Goal: Contribute content

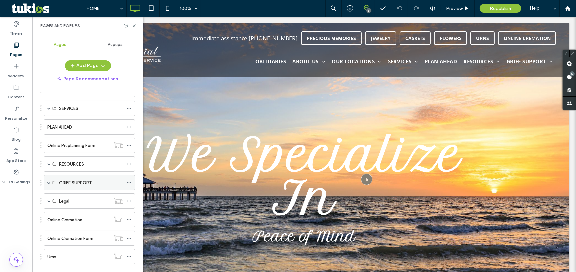
scroll to position [114, 0]
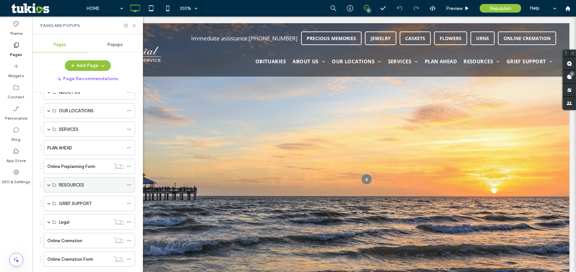
click at [48, 183] on span at bounding box center [48, 184] width 3 height 3
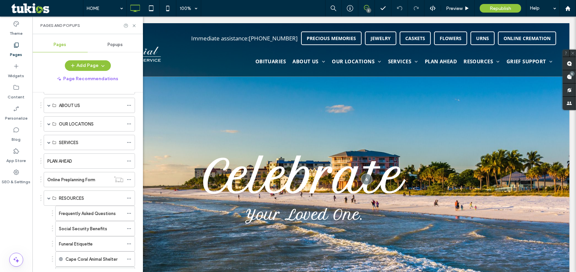
scroll to position [84, 0]
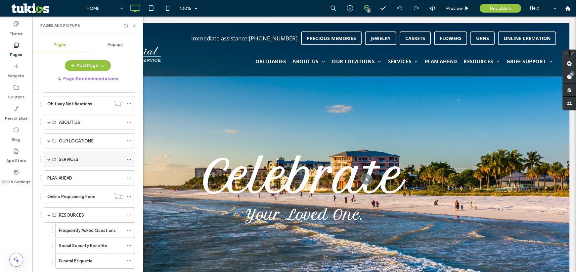
click at [48, 158] on span at bounding box center [48, 158] width 3 height 3
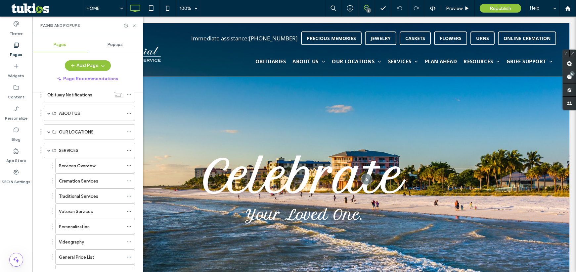
scroll to position [114, 0]
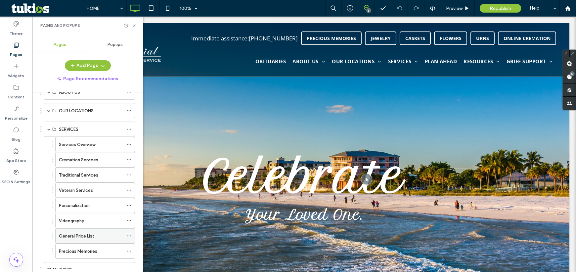
click at [86, 234] on label "General Price List" at bounding box center [76, 236] width 35 height 12
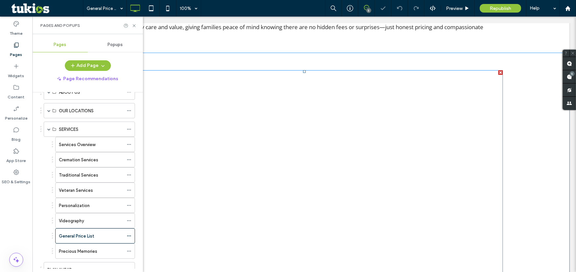
scroll to position [331, 0]
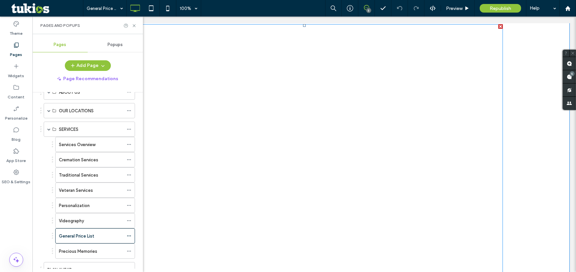
click at [181, 164] on span at bounding box center [304, 189] width 397 height 331
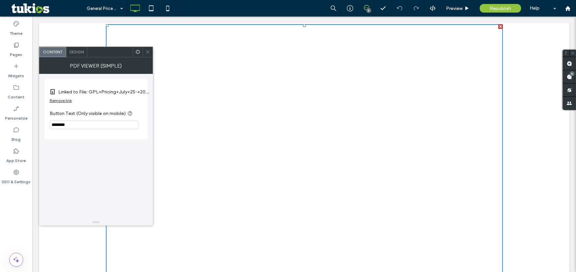
click at [529, 32] on div "Click To Paste Row + Add Section" at bounding box center [304, 192] width 530 height 370
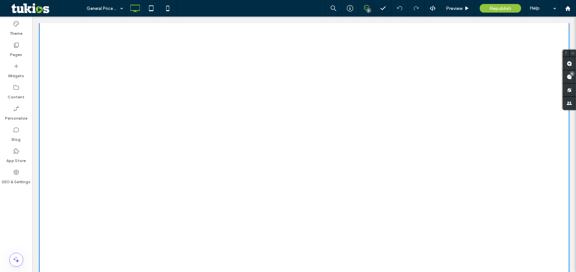
click at [67, 81] on div "Click To Paste Row + Add Section" at bounding box center [304, 192] width 530 height 370
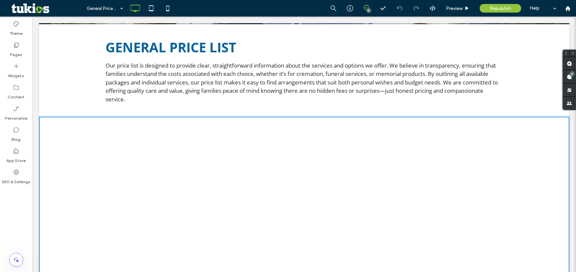
scroll to position [180, 0]
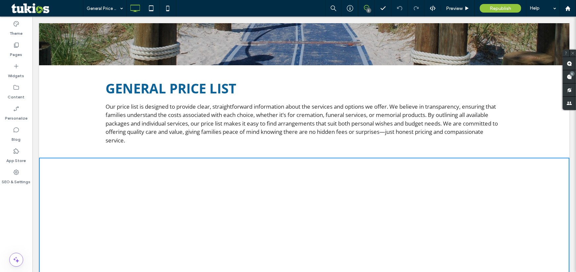
click at [131, 87] on span "GENERAL PRICE LIST" at bounding box center [171, 88] width 131 height 18
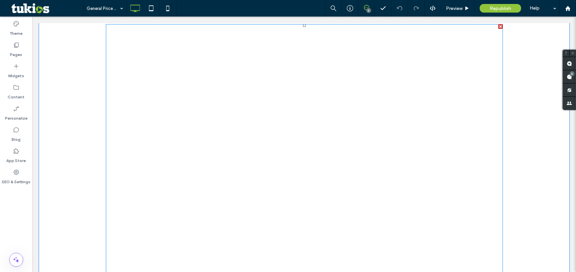
click at [326, 160] on span at bounding box center [304, 189] width 397 height 331
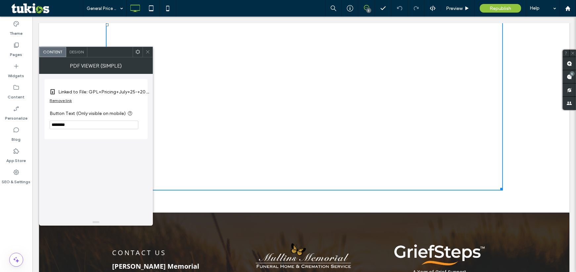
scroll to position [511, 0]
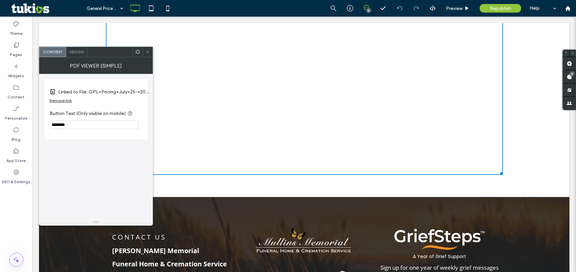
click at [96, 90] on label "Linked to File: GPL+Pricing+July+25-+2025.pdf" at bounding box center [104, 92] width 93 height 12
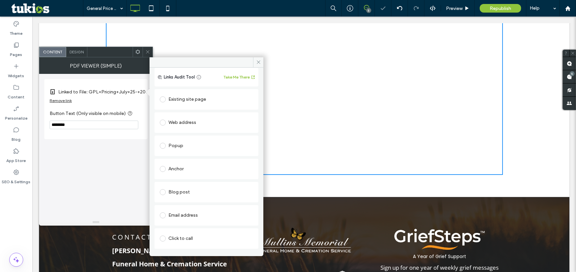
scroll to position [66, 0]
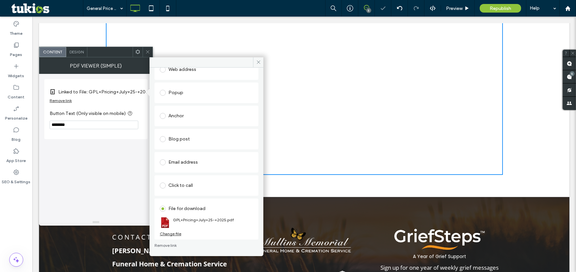
click at [167, 232] on div "Change file" at bounding box center [171, 233] width 22 height 5
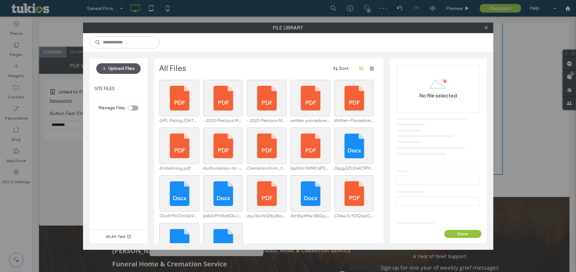
click at [109, 65] on button "Upload Files" at bounding box center [118, 68] width 44 height 11
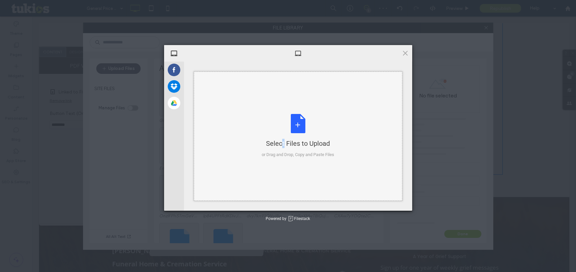
click at [268, 128] on div "Select Files to Upload or Drag and Drop, Copy and Paste Files" at bounding box center [298, 136] width 72 height 44
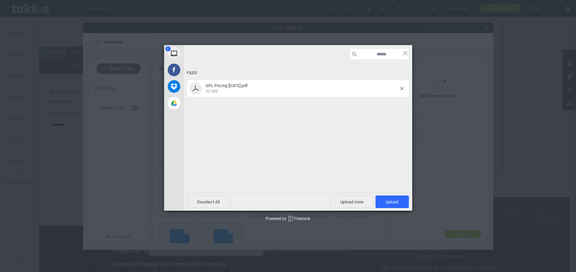
click at [392, 193] on div "Deselect All Upload more Upload 1" at bounding box center [298, 202] width 228 height 18
click at [392, 199] on span "Upload 1" at bounding box center [392, 201] width 13 height 5
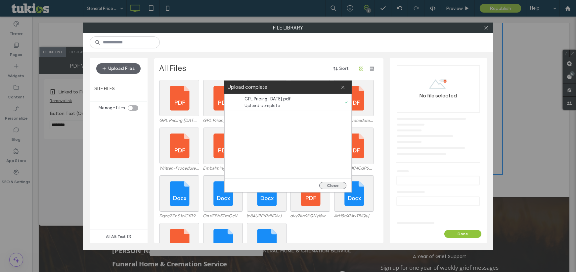
click at [336, 183] on button "Close" at bounding box center [332, 185] width 27 height 7
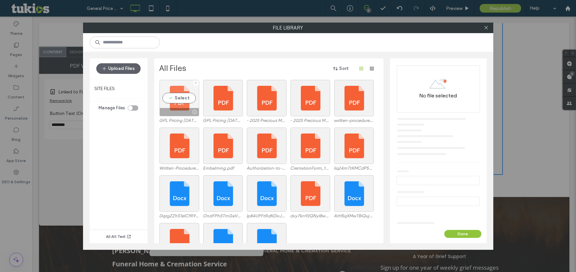
click at [181, 99] on div "Select" at bounding box center [179, 98] width 40 height 36
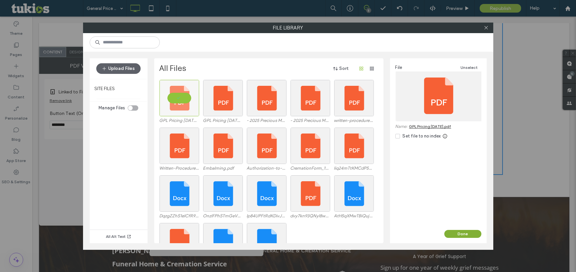
click at [470, 232] on button "Done" at bounding box center [462, 234] width 37 height 8
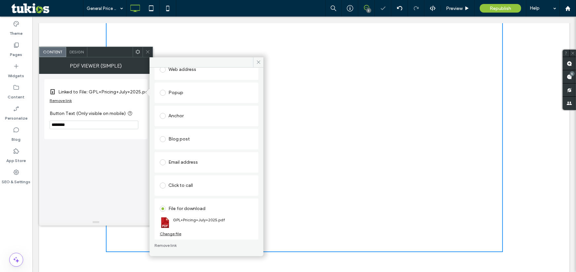
scroll to position [421, 0]
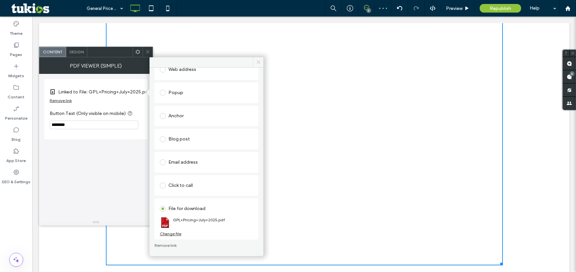
click at [257, 62] on icon at bounding box center [258, 62] width 5 height 5
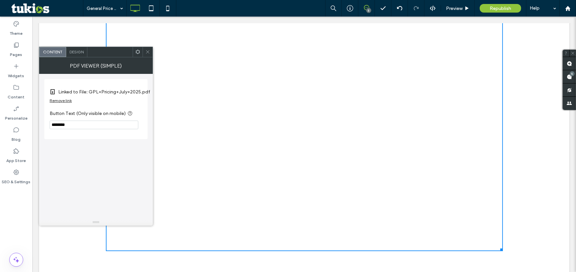
scroll to position [451, 0]
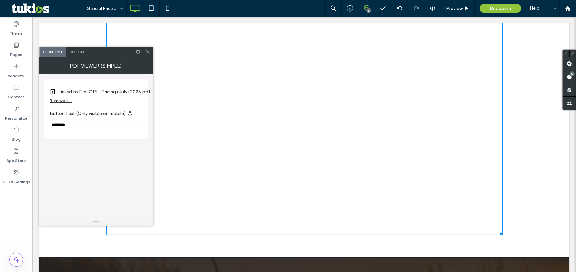
drag, startPoint x: 499, startPoint y: 232, endPoint x: 512, endPoint y: 231, distance: 13.3
click at [512, 231] on div "W:1200 H:1000 Click To Paste Row + Add Section" at bounding box center [304, 72] width 530 height 370
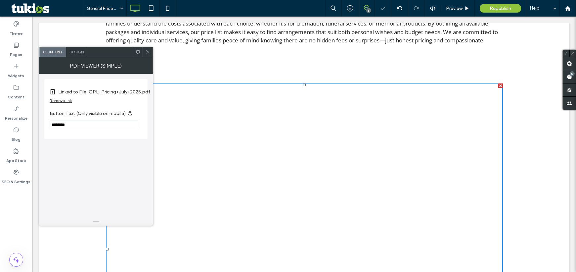
scroll to position [271, 0]
click at [144, 54] on div at bounding box center [148, 52] width 10 height 10
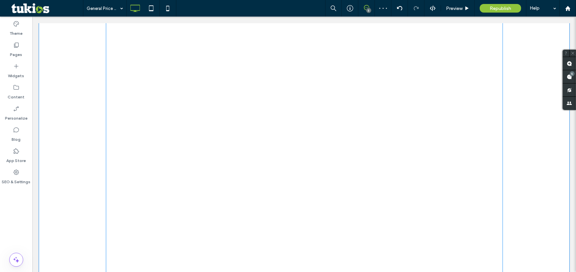
scroll to position [361, 0]
click at [387, 149] on span at bounding box center [304, 159] width 397 height 331
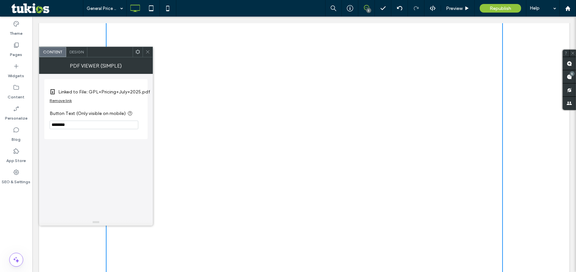
scroll to position [451, 0]
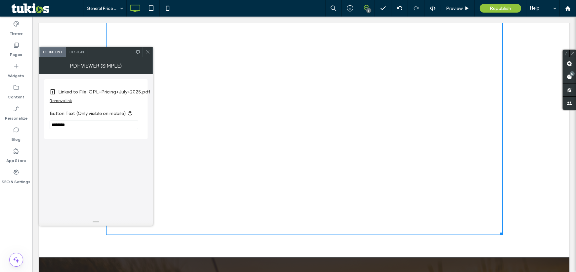
click at [147, 50] on icon at bounding box center [147, 51] width 5 height 5
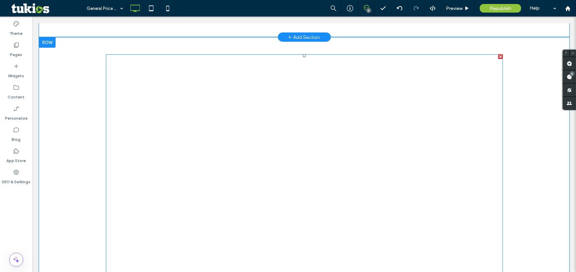
scroll to position [301, 0]
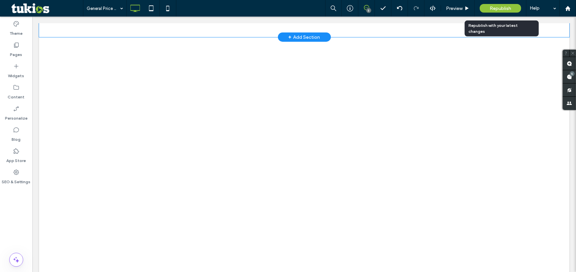
click at [497, 6] on span "Republish" at bounding box center [501, 9] width 22 height 6
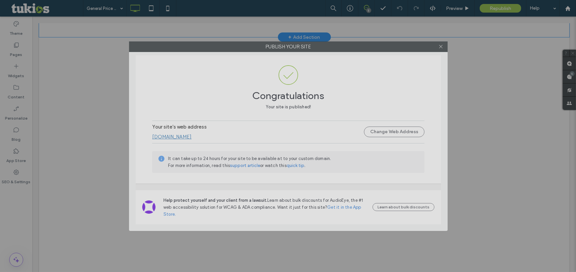
click at [289, 46] on label "Publish your site" at bounding box center [288, 47] width 318 height 10
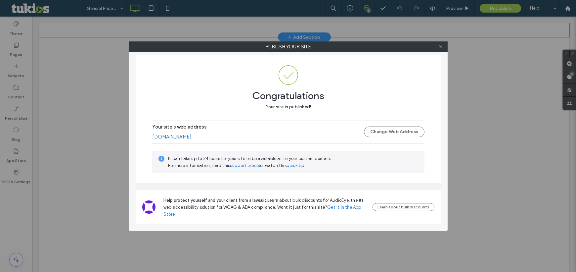
click at [444, 46] on div at bounding box center [441, 47] width 10 height 10
click at [442, 46] on icon at bounding box center [440, 46] width 5 height 5
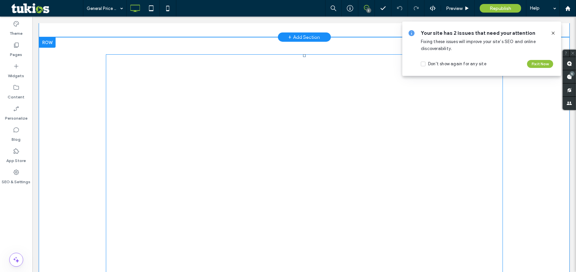
click at [158, 204] on span at bounding box center [304, 219] width 397 height 331
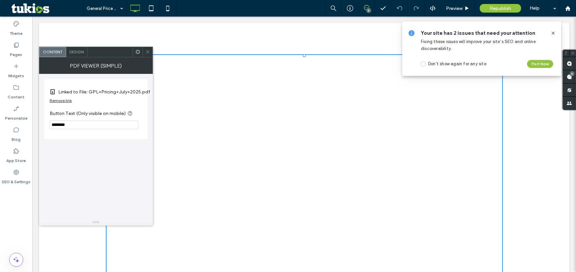
click at [144, 51] on div at bounding box center [148, 52] width 10 height 10
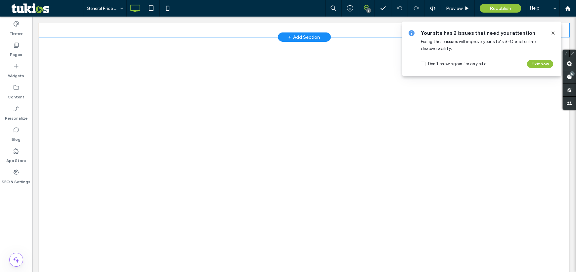
click at [556, 34] on icon at bounding box center [552, 32] width 5 height 5
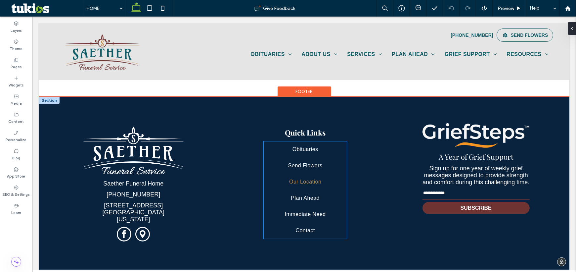
scroll to position [1229, 0]
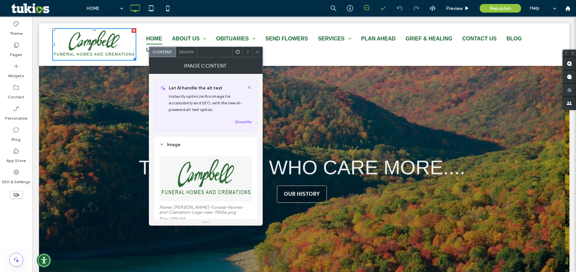
scroll to position [30, 0]
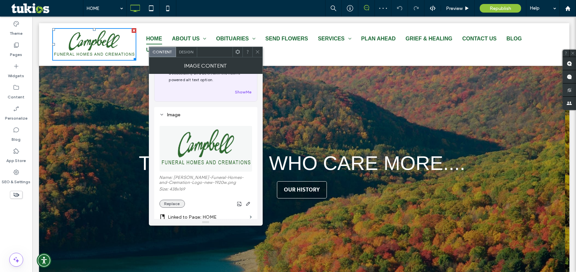
click at [171, 203] on button "Replace" at bounding box center [171, 203] width 25 height 8
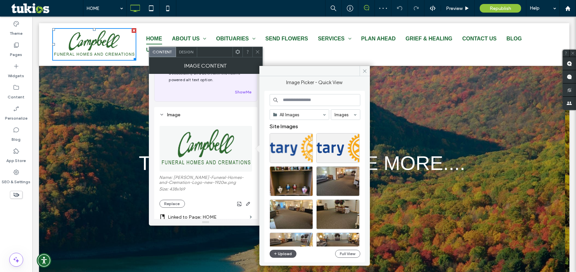
click at [286, 256] on button "Upload" at bounding box center [283, 253] width 27 height 8
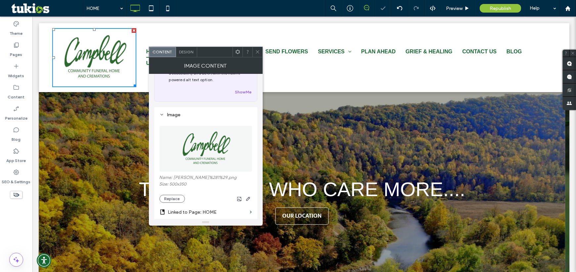
click at [255, 52] on icon at bounding box center [257, 51] width 5 height 5
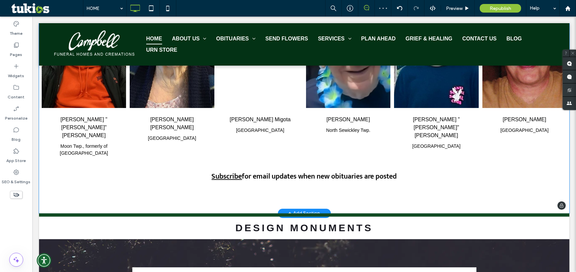
scroll to position [812, 0]
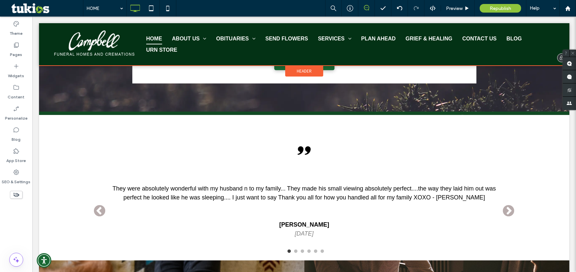
click at [302, 71] on span "Header" at bounding box center [304, 71] width 15 height 6
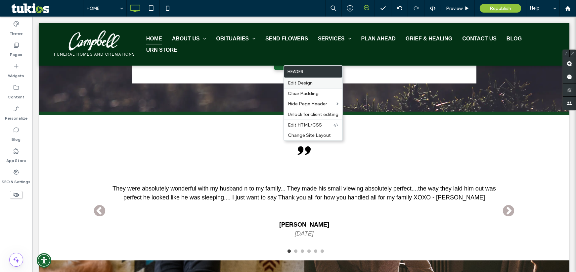
click at [299, 82] on span "Edit Design" at bounding box center [300, 83] width 25 height 6
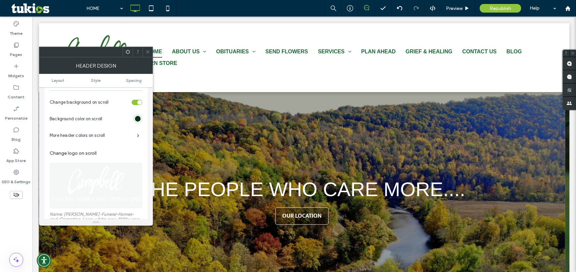
scroll to position [150, 0]
click at [84, 171] on img at bounding box center [96, 185] width 93 height 46
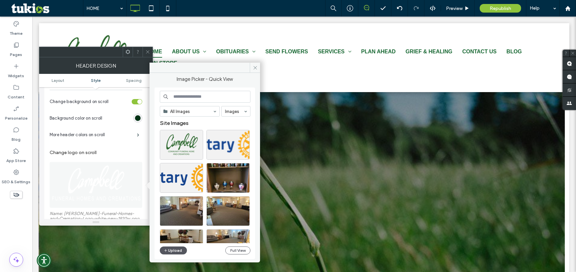
click at [168, 250] on button "Upload" at bounding box center [173, 250] width 27 height 8
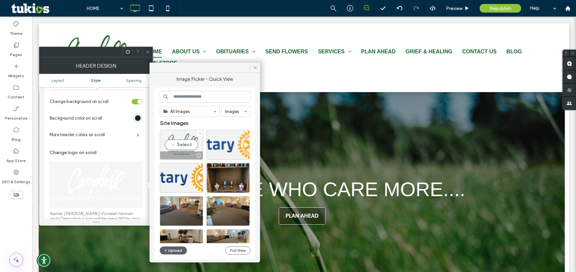
click at [185, 149] on div "Select" at bounding box center [181, 145] width 43 height 30
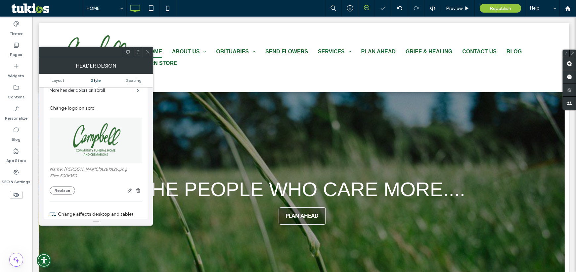
scroll to position [210, 0]
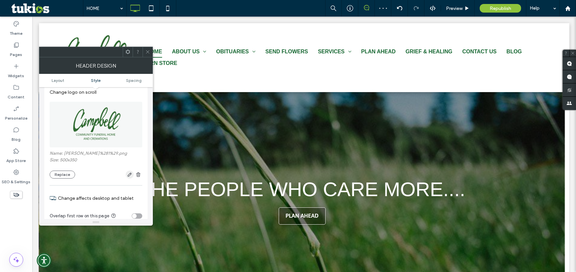
click at [129, 176] on use "button" at bounding box center [130, 174] width 4 height 4
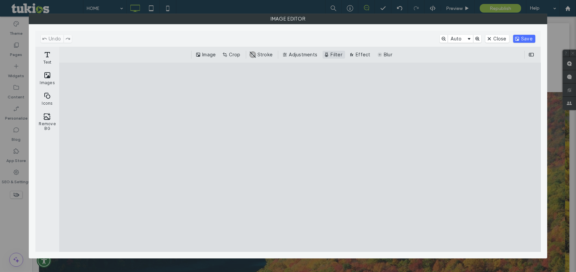
click at [341, 55] on button "Filter" at bounding box center [334, 55] width 22 height 8
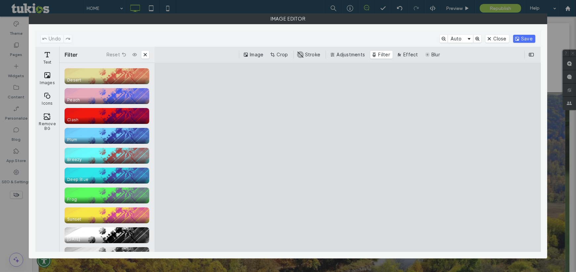
click at [353, 59] on div "Image Crop #ABABAB Stroke Adjustments Filter Effect Blur" at bounding box center [347, 55] width 386 height 16
click at [353, 56] on button "Adjustments" at bounding box center [347, 55] width 39 height 8
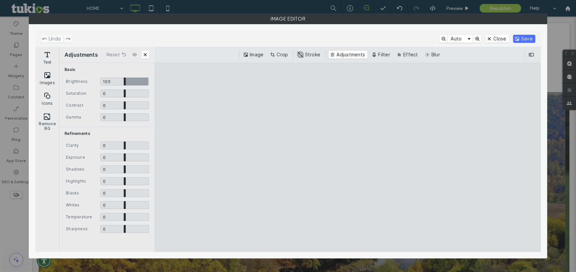
drag, startPoint x: 123, startPoint y: 81, endPoint x: 203, endPoint y: 88, distance: 79.7
type input "*"
click at [149, 85] on input "CE.SDK" at bounding box center [124, 81] width 49 height 8
click at [526, 35] on button "Save" at bounding box center [524, 39] width 22 height 8
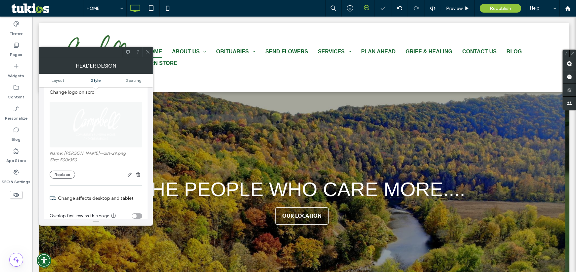
click at [148, 52] on icon at bounding box center [147, 51] width 5 height 5
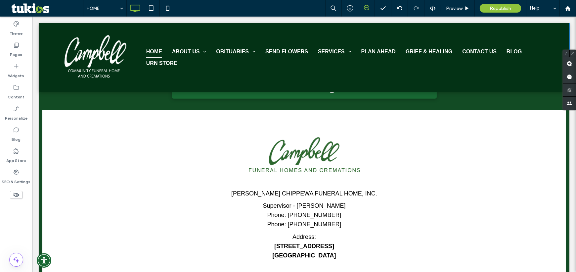
scroll to position [1955, 0]
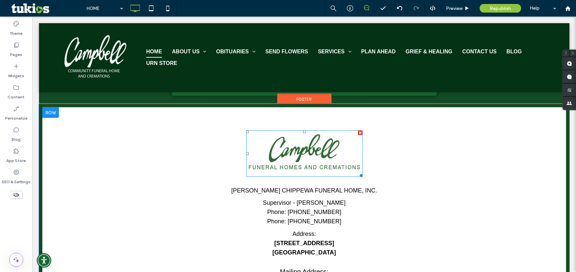
click at [322, 134] on img at bounding box center [304, 153] width 116 height 45
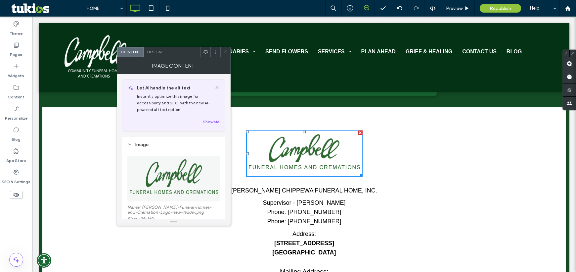
click at [187, 174] on img at bounding box center [173, 178] width 93 height 46
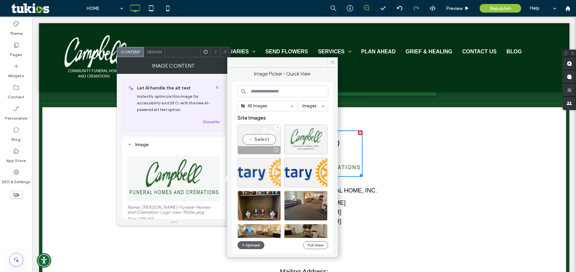
click at [301, 138] on div at bounding box center [305, 139] width 43 height 30
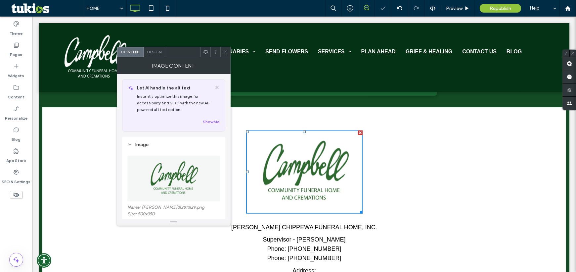
click at [229, 48] on div at bounding box center [225, 52] width 10 height 10
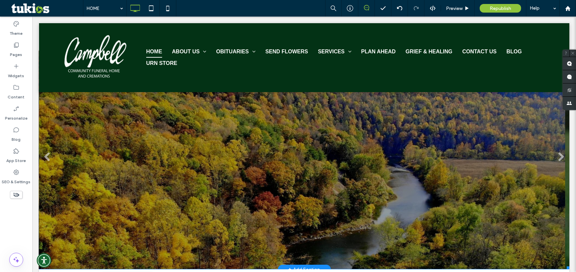
scroll to position [0, 0]
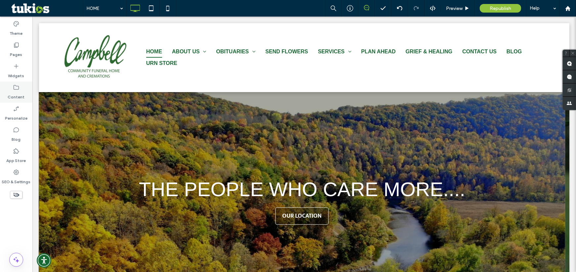
click at [12, 95] on label "Content" at bounding box center [16, 95] width 17 height 9
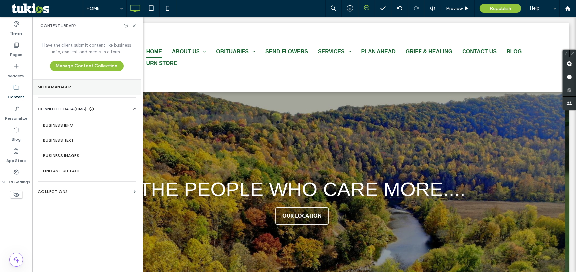
click at [76, 87] on label "Media Manager" at bounding box center [87, 87] width 98 height 5
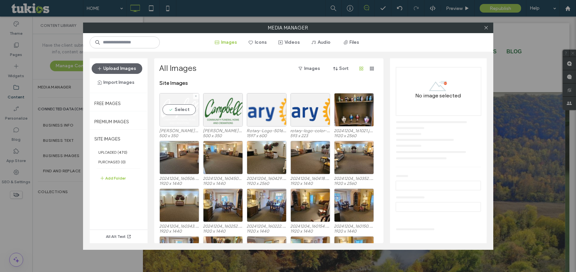
click at [181, 116] on div "Select" at bounding box center [179, 109] width 40 height 33
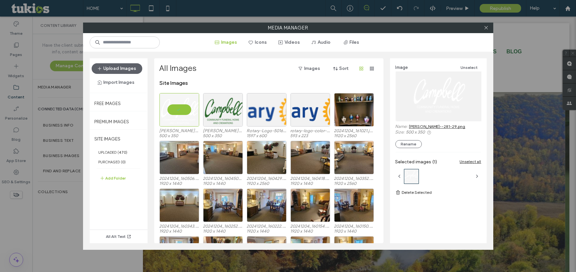
click at [449, 127] on link "Campbell--281-29.png" at bounding box center [437, 126] width 56 height 5
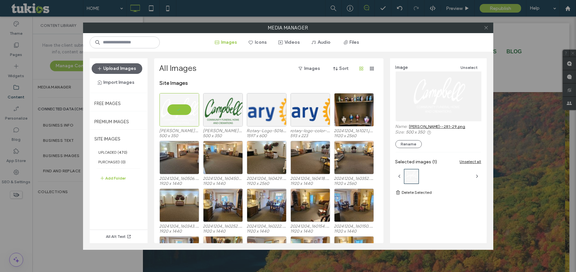
click at [487, 27] on icon at bounding box center [486, 27] width 5 height 5
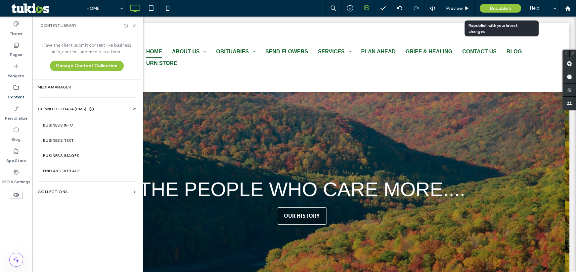
click at [500, 8] on span "Republish" at bounding box center [501, 9] width 22 height 6
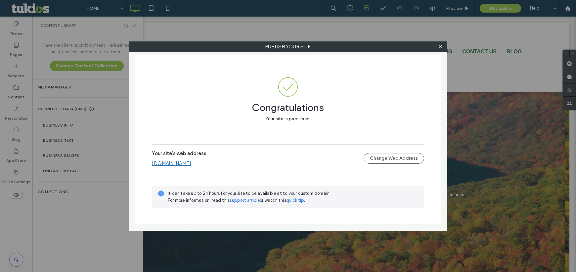
click at [443, 44] on div at bounding box center [440, 47] width 10 height 10
click at [440, 48] on icon at bounding box center [440, 46] width 5 height 5
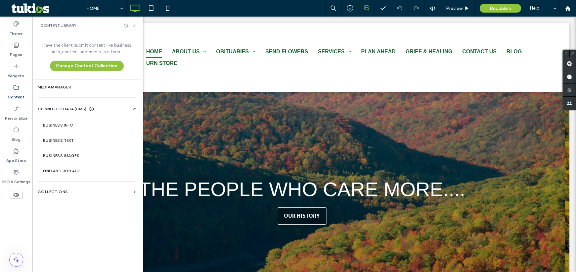
click at [134, 25] on icon at bounding box center [134, 25] width 5 height 5
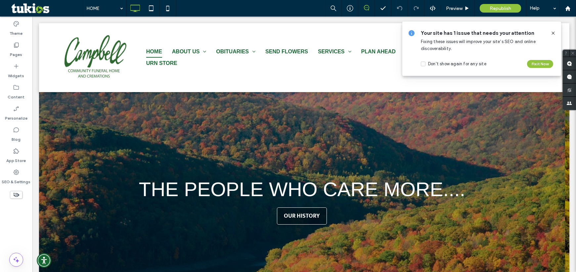
drag, startPoint x: 553, startPoint y: 31, endPoint x: 518, endPoint y: 17, distance: 38.3
click at [553, 31] on icon at bounding box center [552, 32] width 5 height 5
